Goal: Task Accomplishment & Management: Use online tool/utility

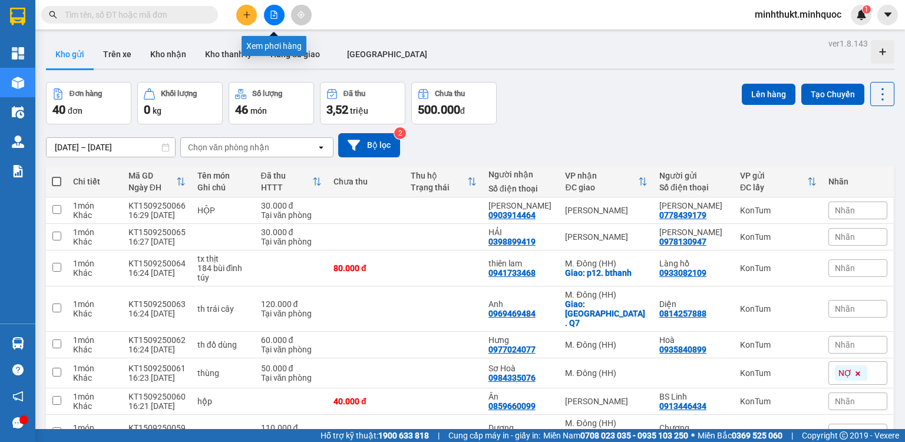
click at [271, 18] on icon "file-add" at bounding box center [274, 15] width 8 height 8
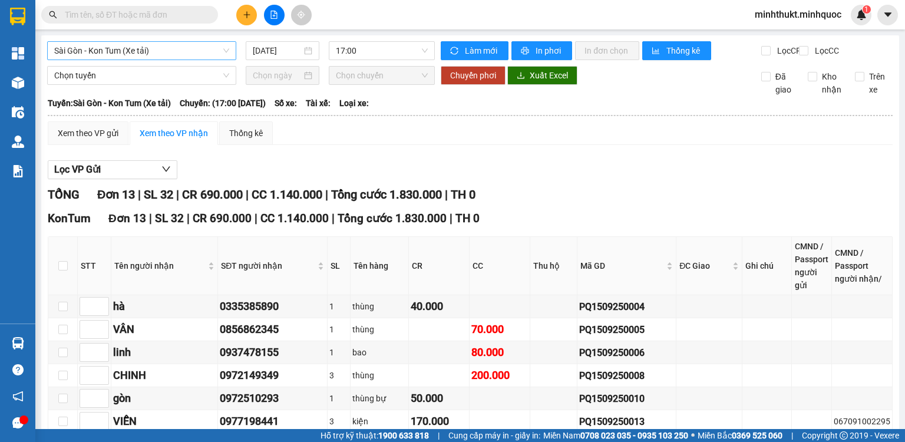
click at [169, 54] on span "Sài Gòn - Kon Tum (Xe tải)" at bounding box center [141, 51] width 175 height 18
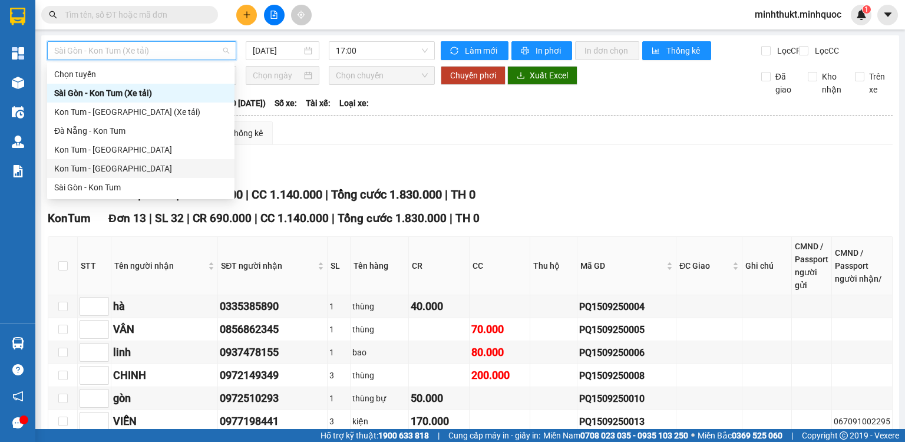
click at [115, 165] on div "Kon Tum - [GEOGRAPHIC_DATA]" at bounding box center [140, 168] width 173 height 13
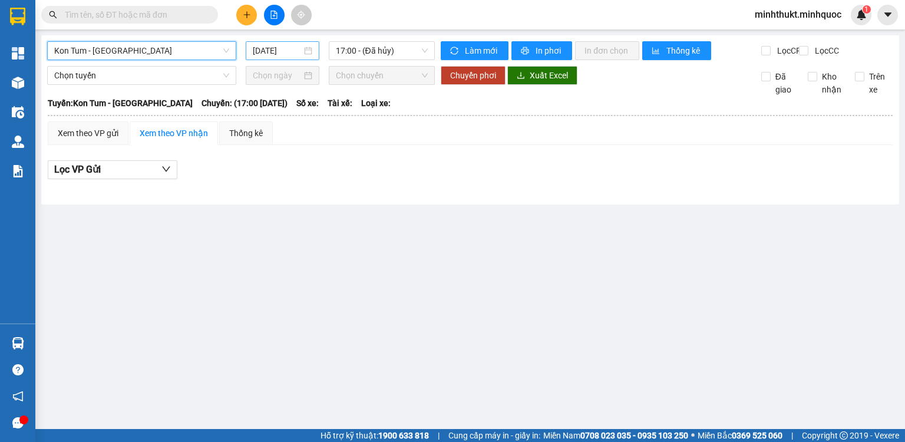
click at [283, 52] on input "[DATE]" at bounding box center [277, 50] width 48 height 13
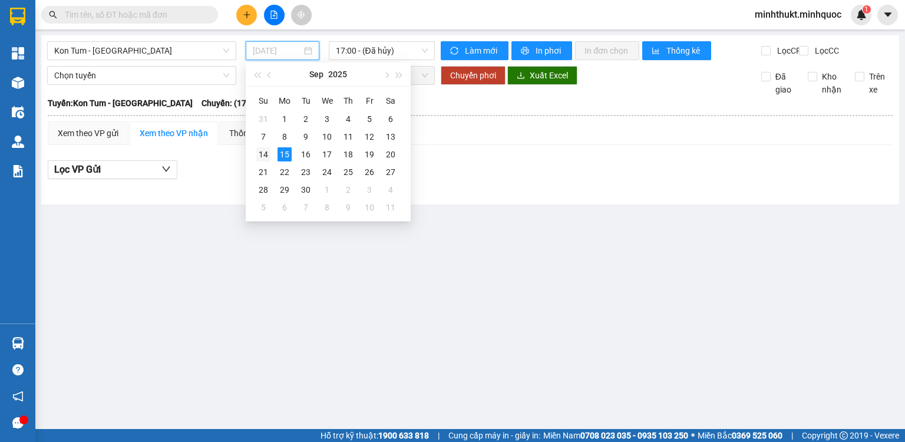
click at [261, 156] on div "14" at bounding box center [263, 154] width 14 height 14
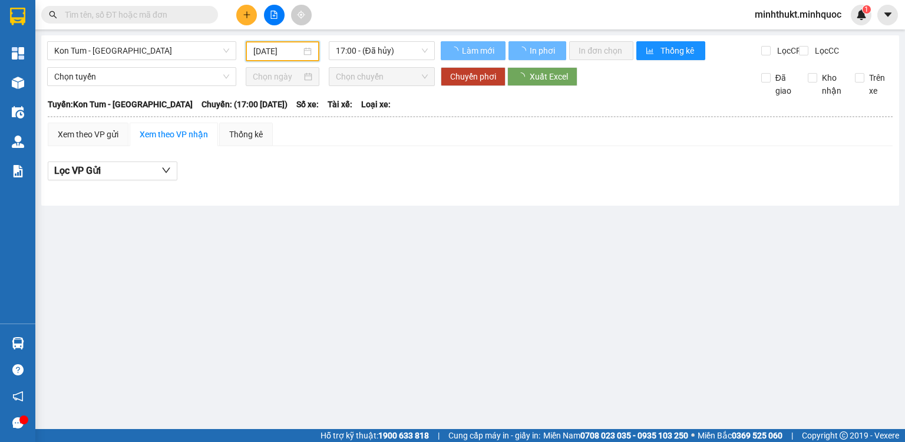
type input "[DATE]"
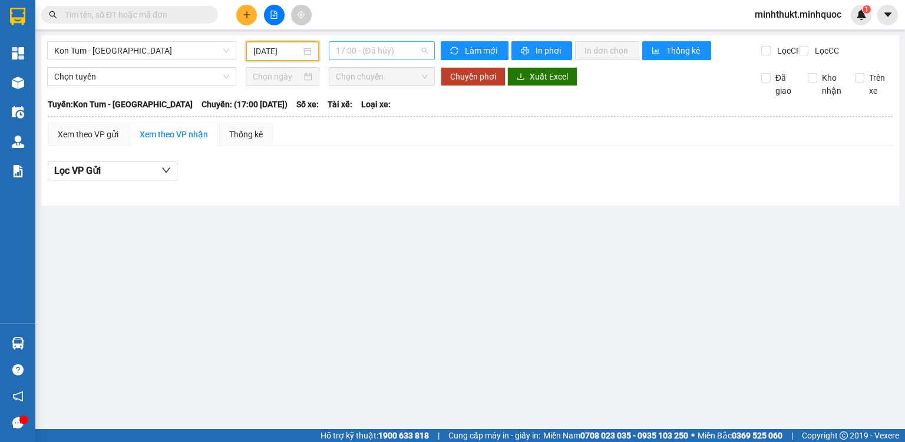
click at [388, 55] on span "17:00 - (Đã hủy)" at bounding box center [382, 51] width 93 height 18
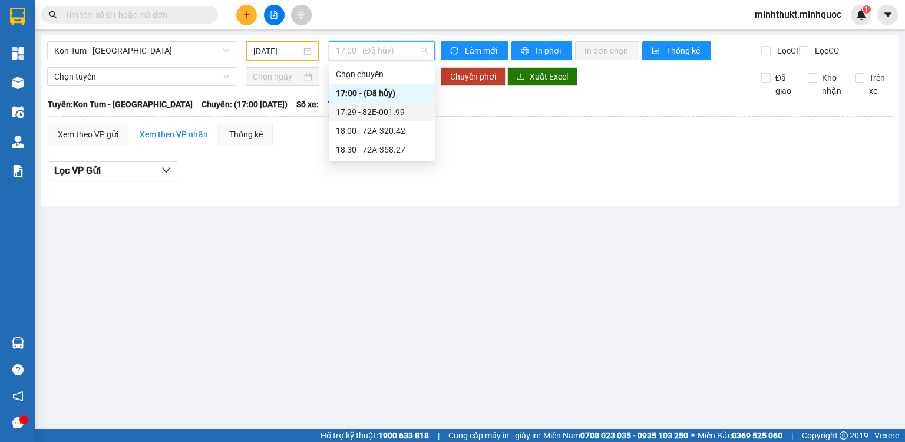
click at [387, 113] on div "17:29 - 82E-001.99" at bounding box center [382, 112] width 92 height 13
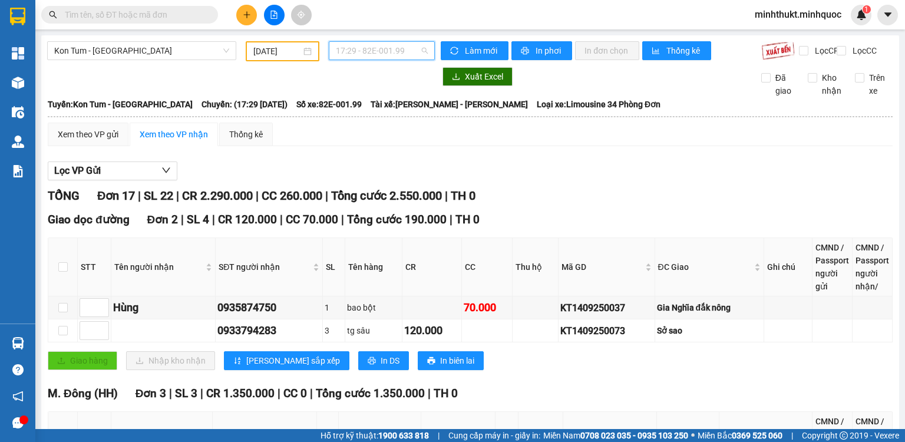
click at [398, 44] on span "17:29 - 82E-001.99" at bounding box center [382, 51] width 93 height 18
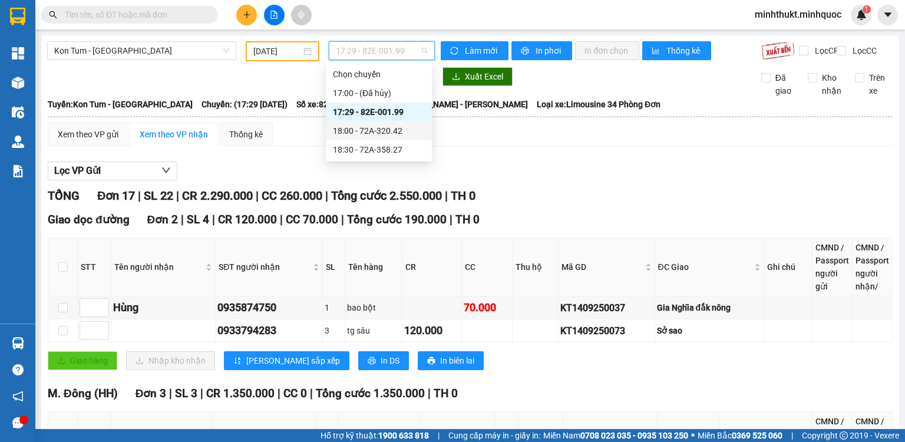
click at [397, 134] on div "18:00 - 72A-320.42" at bounding box center [379, 130] width 92 height 13
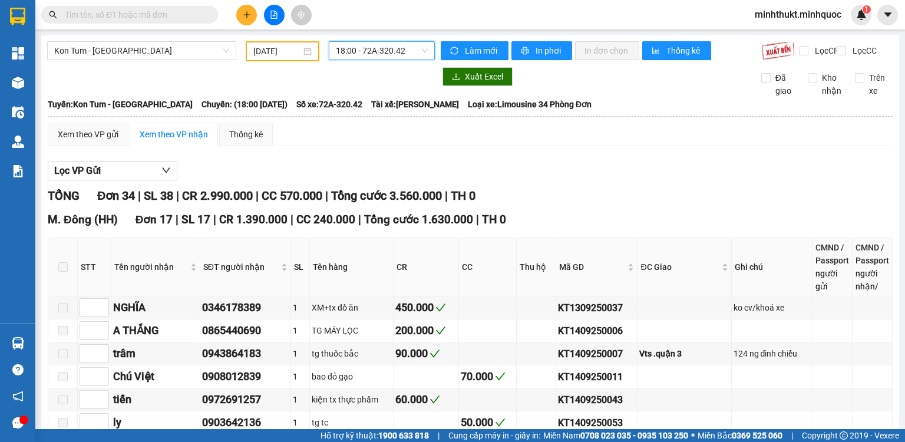
click at [404, 54] on span "18:00 - 72A-320.42" at bounding box center [382, 51] width 93 height 18
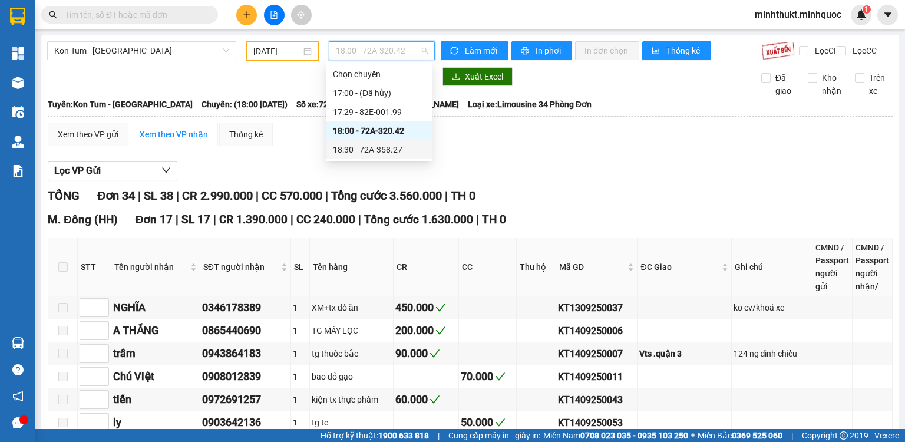
click at [413, 151] on div "18:30 - 72A-358.27" at bounding box center [379, 149] width 92 height 13
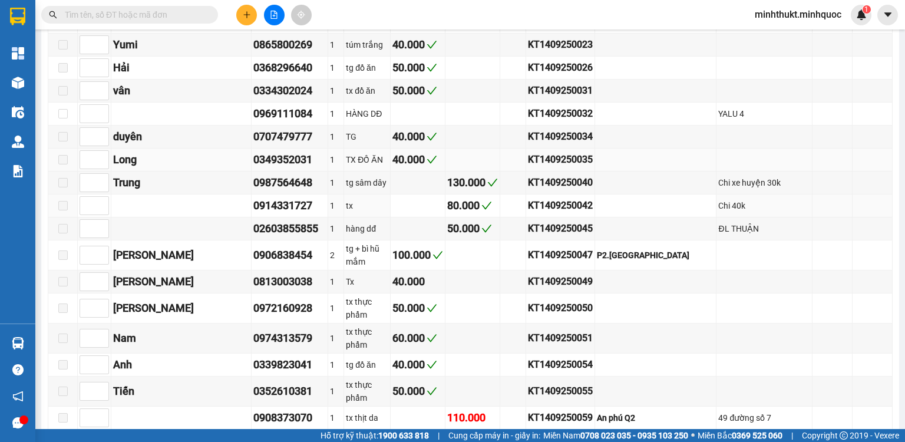
scroll to position [1337, 0]
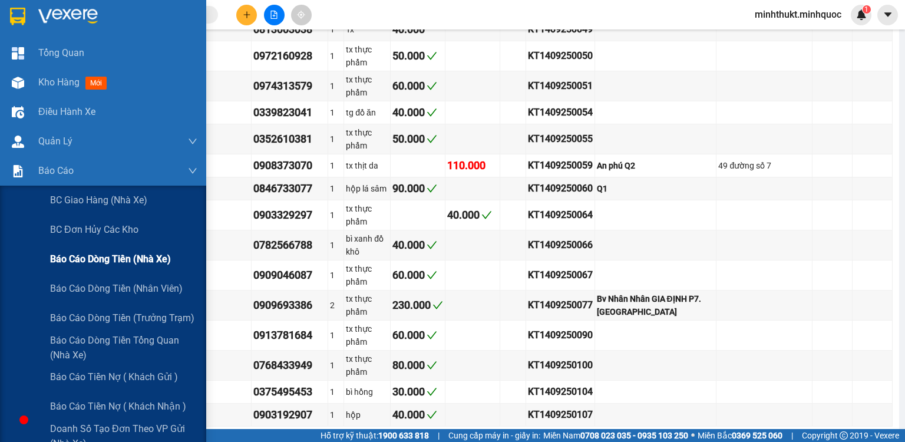
click at [113, 257] on span "Báo cáo dòng tiền (nhà xe)" at bounding box center [110, 259] width 121 height 15
